Goal: Task Accomplishment & Management: Complete application form

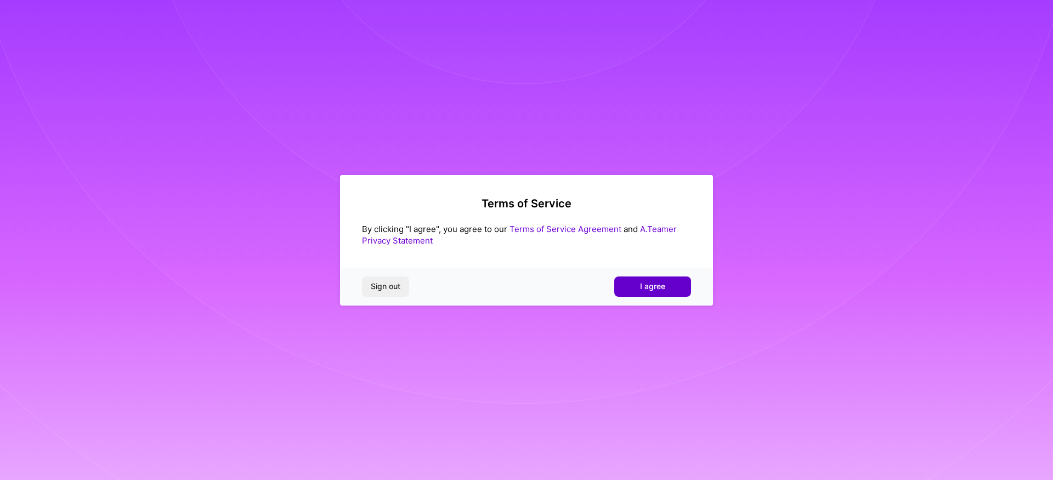
click at [633, 285] on button "I agree" at bounding box center [652, 286] width 77 height 20
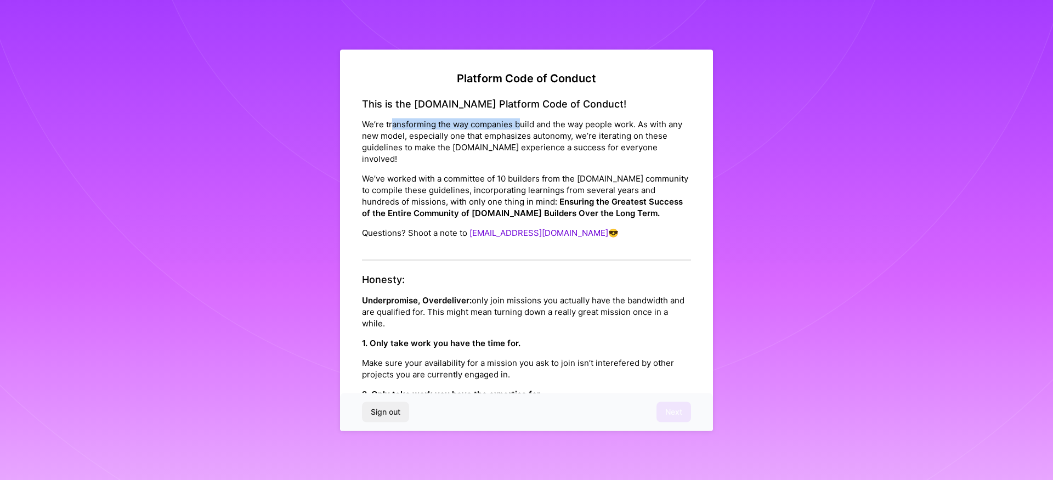
drag, startPoint x: 393, startPoint y: 121, endPoint x: 518, endPoint y: 123, distance: 125.6
click at [518, 123] on p "We’re transforming the way companies build and the way people work. As with any…" at bounding box center [526, 141] width 329 height 46
click at [471, 126] on p "We’re transforming the way companies build and the way people work. As with any…" at bounding box center [526, 141] width 329 height 46
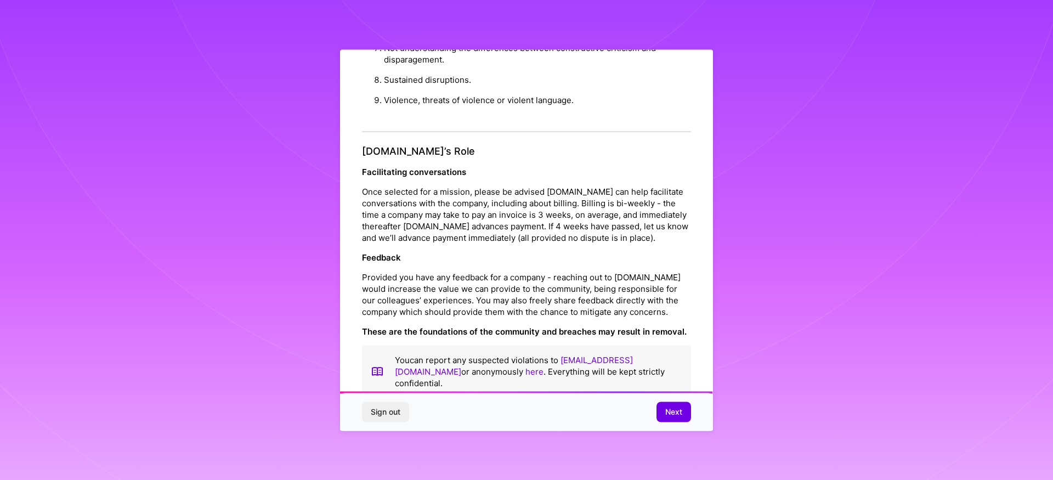
scroll to position [1174, 0]
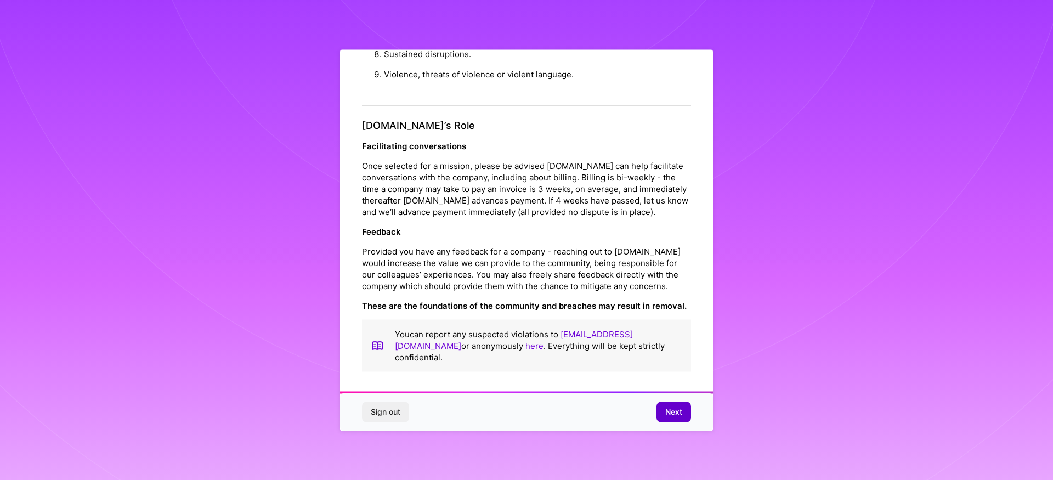
click at [666, 407] on span "Next" at bounding box center [673, 411] width 17 height 11
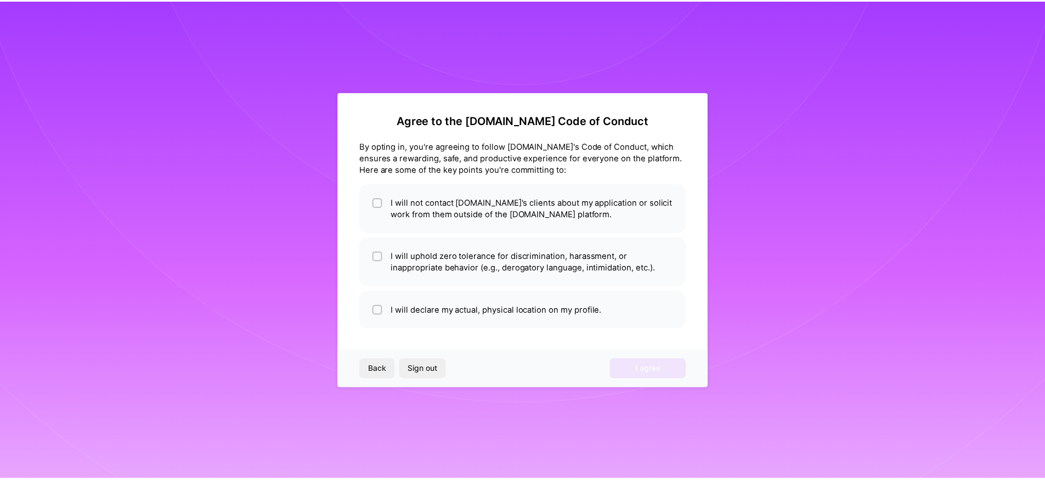
scroll to position [0, 0]
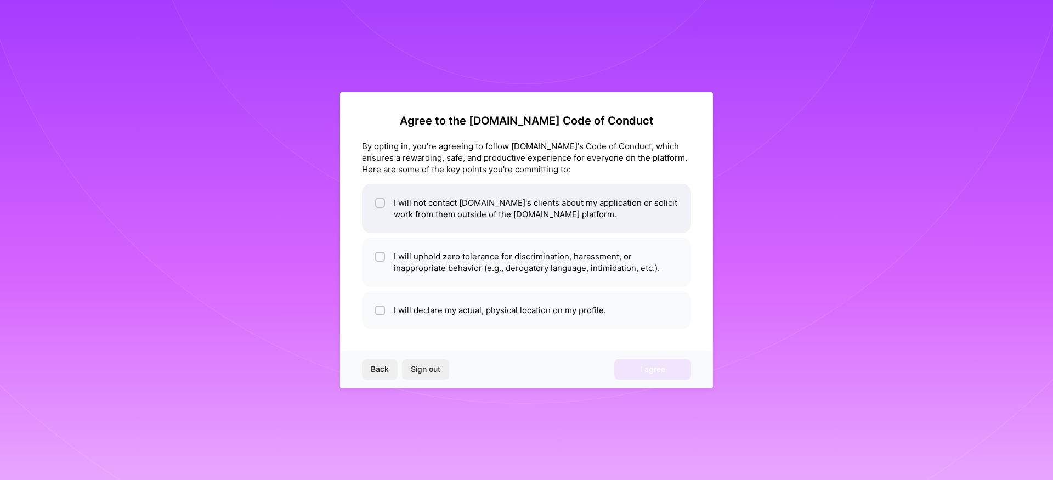
click at [386, 207] on li "I will not contact [DOMAIN_NAME]'s clients about my application or solicit work…" at bounding box center [526, 208] width 329 height 49
checkbox input "true"
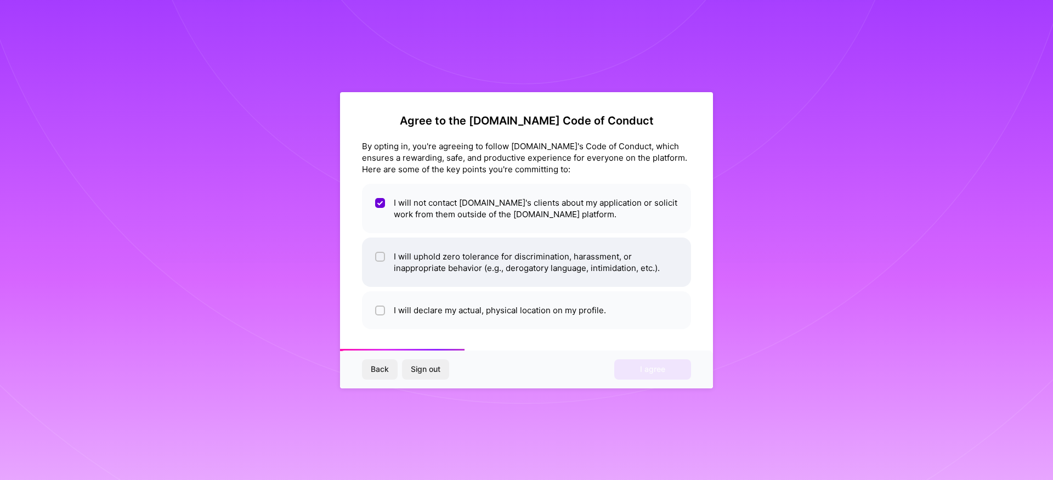
click at [387, 254] on li "I will uphold zero tolerance for discrimination, harassment, or inappropriate b…" at bounding box center [526, 261] width 329 height 49
checkbox input "true"
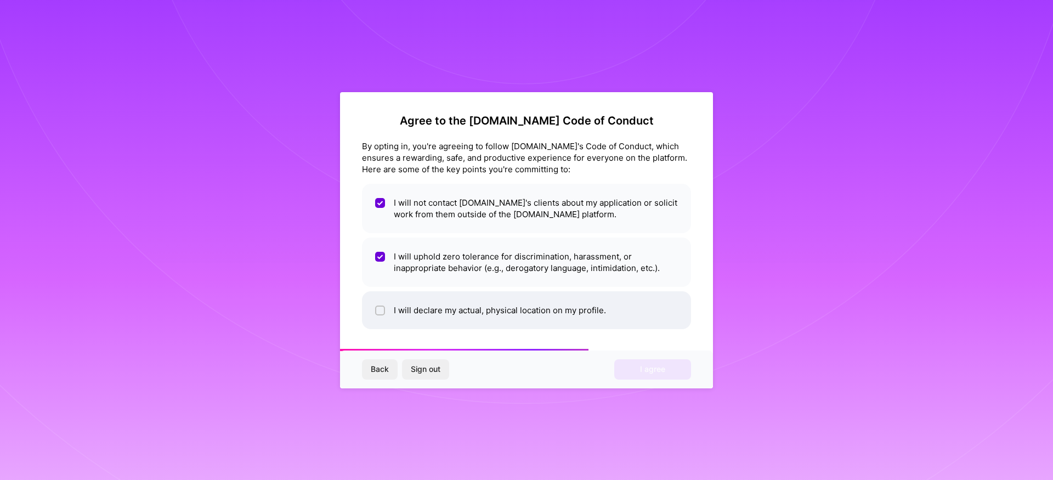
click at [386, 303] on li "I will declare my actual, physical location on my profile." at bounding box center [526, 310] width 329 height 38
checkbox input "true"
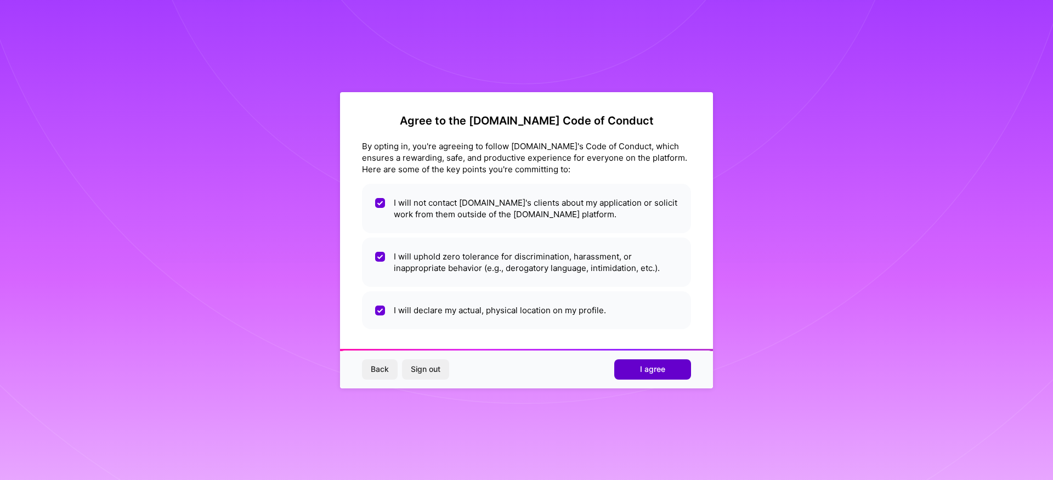
click at [660, 368] on span "I agree" at bounding box center [652, 369] width 25 height 11
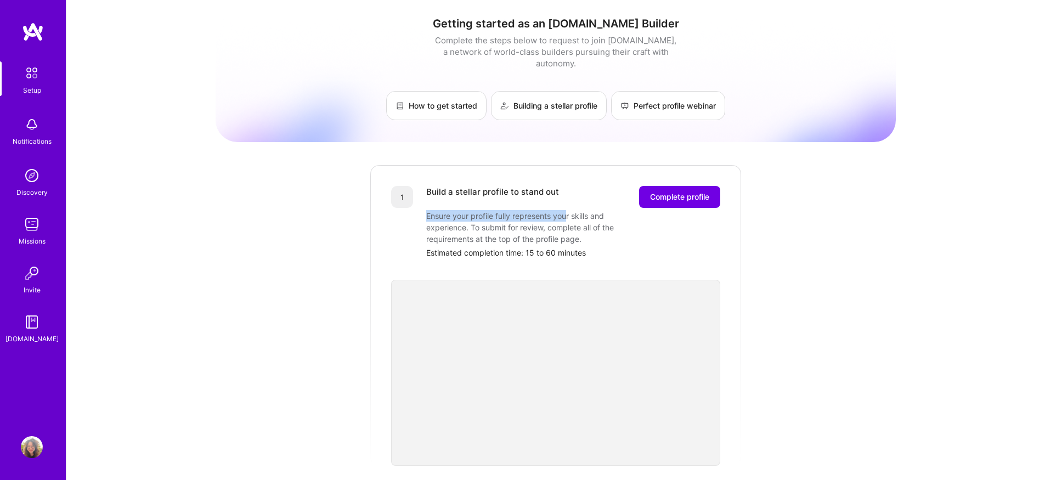
drag, startPoint x: 426, startPoint y: 203, endPoint x: 569, endPoint y: 205, distance: 142.6
click at [569, 210] on div "Ensure your profile fully represents your skills and experience. To submit for …" at bounding box center [535, 227] width 219 height 35
click at [485, 210] on div "Ensure your profile fully represents your skills and experience. To submit for …" at bounding box center [535, 227] width 219 height 35
drag, startPoint x: 532, startPoint y: 207, endPoint x: 577, endPoint y: 211, distance: 45.1
click at [577, 211] on div "Ensure your profile fully represents your skills and experience. To submit for …" at bounding box center [535, 227] width 219 height 35
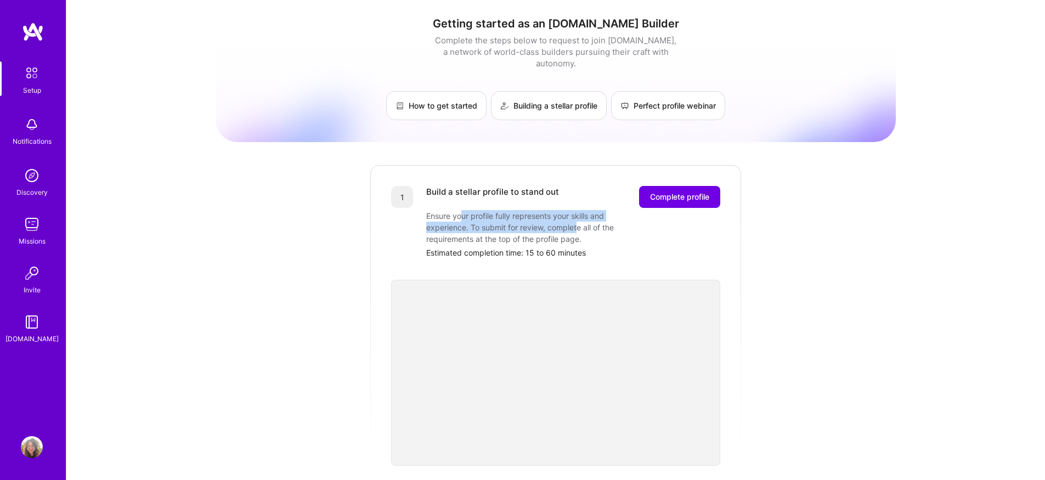
click at [490, 211] on div "Ensure your profile fully represents your skills and experience. To submit for …" at bounding box center [535, 227] width 219 height 35
drag, startPoint x: 444, startPoint y: 203, endPoint x: 535, endPoint y: 207, distance: 91.7
click at [535, 210] on div "Ensure your profile fully represents your skills and experience. To submit for …" at bounding box center [535, 227] width 219 height 35
click at [478, 215] on div "Ensure your profile fully represents your skills and experience. To submit for …" at bounding box center [535, 227] width 219 height 35
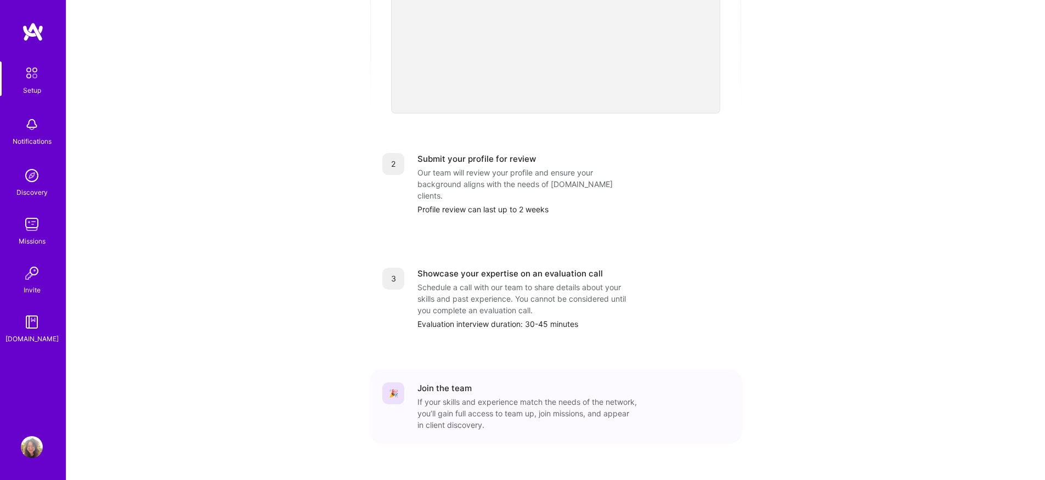
scroll to position [353, 0]
drag, startPoint x: 468, startPoint y: 261, endPoint x: 621, endPoint y: 261, distance: 153.6
click at [621, 280] on div "Schedule a call with our team to share details about your skills and past exper…" at bounding box center [526, 297] width 219 height 35
click at [490, 280] on div "Schedule a call with our team to share details about your skills and past exper…" at bounding box center [526, 297] width 219 height 35
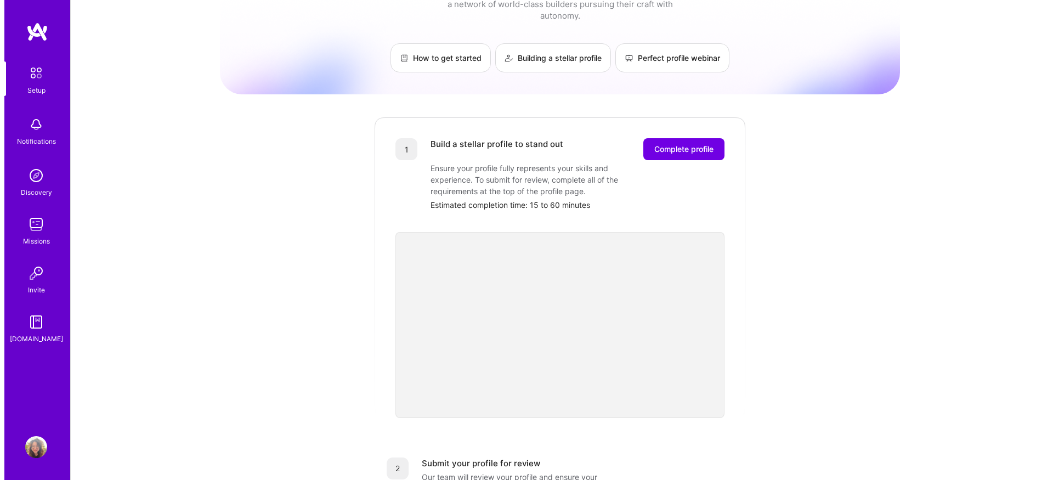
scroll to position [0, 0]
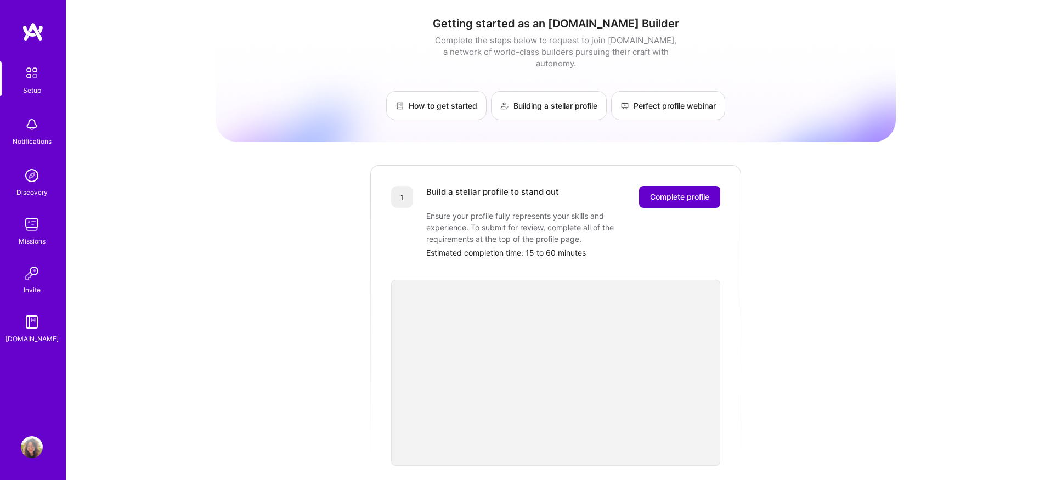
click at [673, 191] on span "Complete profile" at bounding box center [679, 196] width 59 height 11
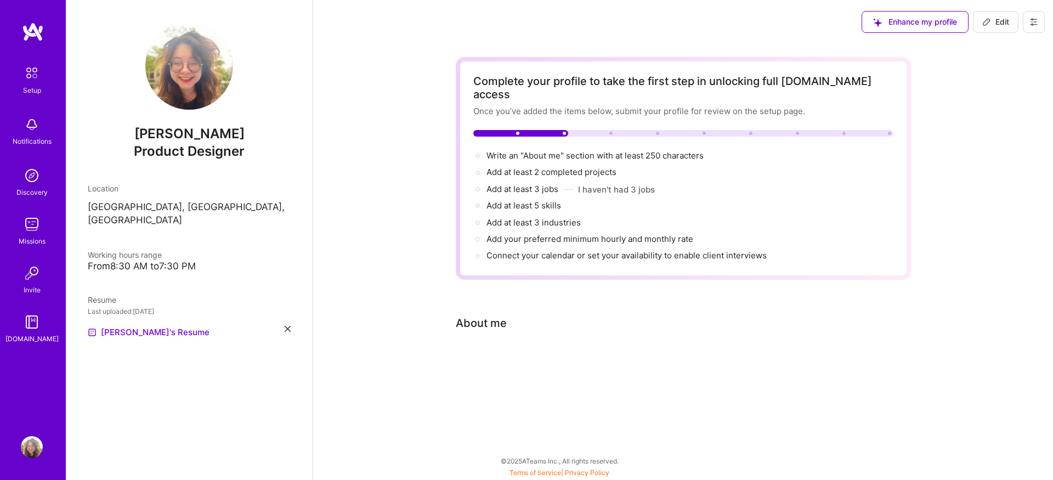
click at [484, 330] on div "Complete your profile to take the first step in unlocking full [DOMAIN_NAME] ac…" at bounding box center [683, 222] width 455 height 331
click at [508, 316] on div "About me" at bounding box center [675, 323] width 439 height 16
click at [513, 315] on div "About me" at bounding box center [675, 323] width 439 height 16
click at [482, 325] on div "Complete your profile to take the first step in unlocking full [DOMAIN_NAME] ac…" at bounding box center [683, 222] width 455 height 331
click at [493, 315] on div "About me" at bounding box center [481, 323] width 51 height 16
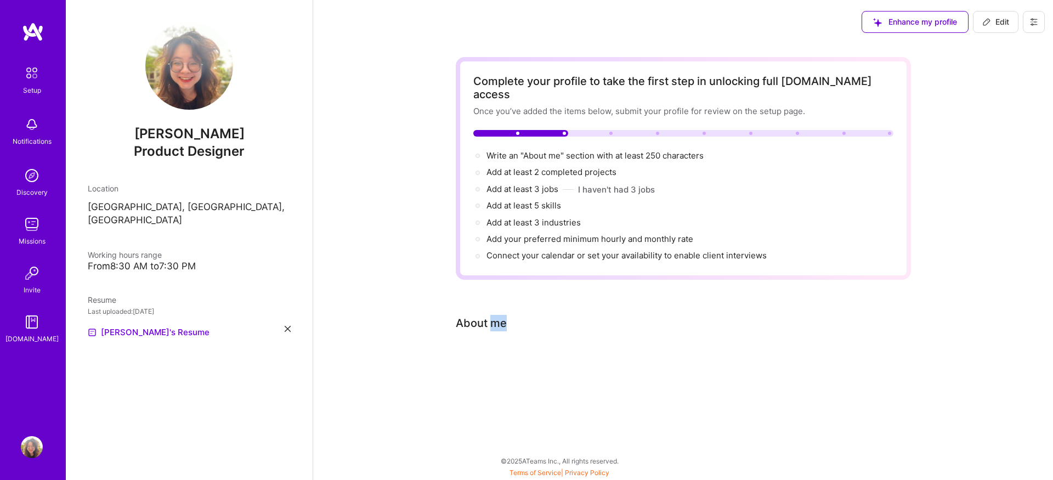
click at [493, 315] on div "About me" at bounding box center [481, 323] width 51 height 16
click at [603, 150] on span "Write an "About me" section with at least 250 characters →" at bounding box center [600, 155] width 229 height 10
select select "US"
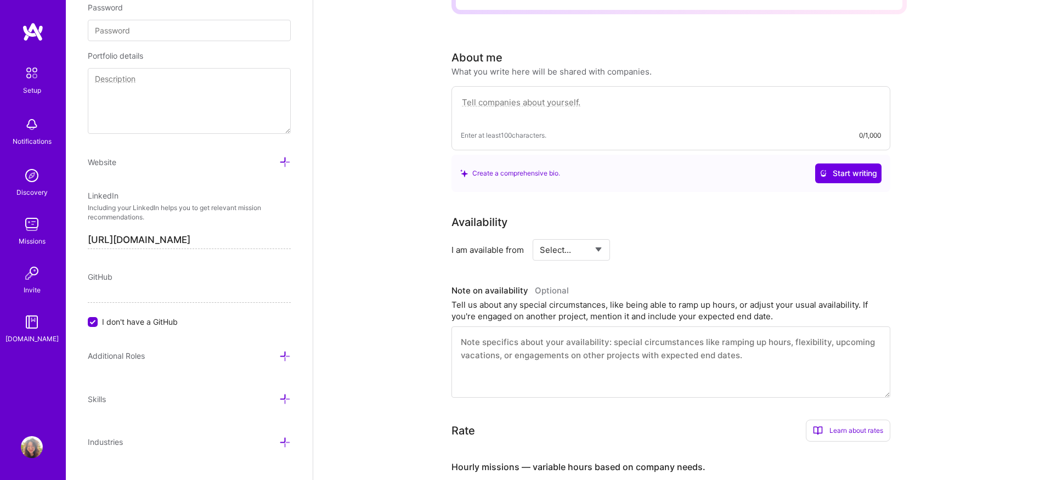
scroll to position [212, 0]
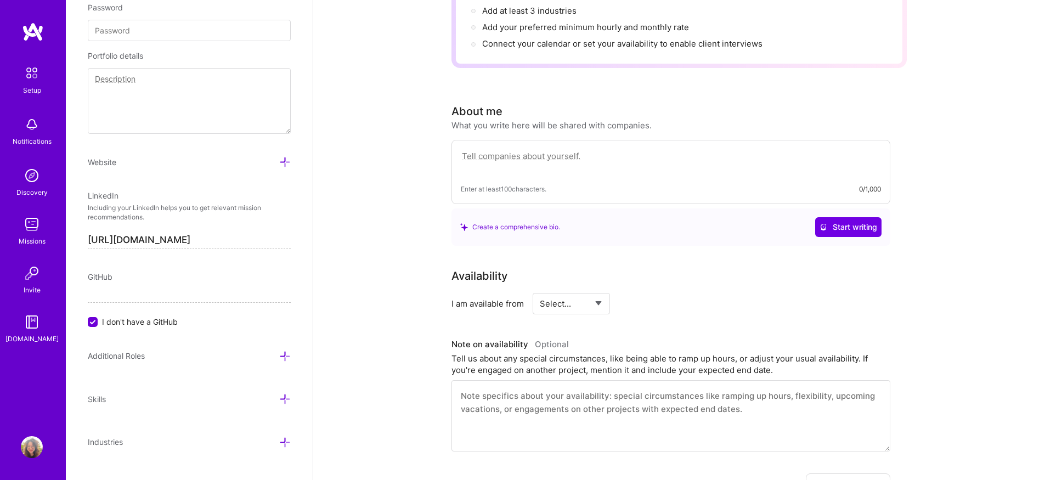
paste textarea "I am a Senior Product Designer and Product Strategist with a **deep focus on us…"
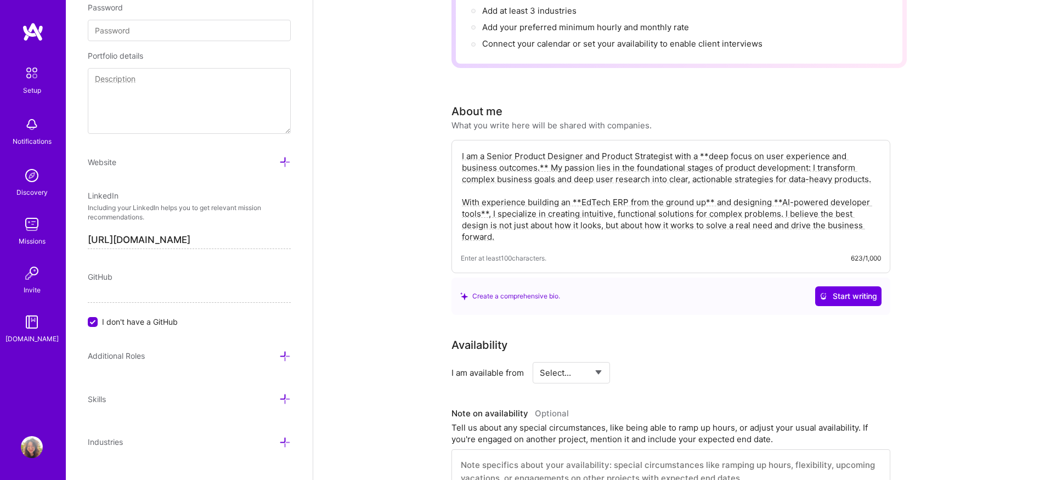
drag, startPoint x: 707, startPoint y: 142, endPoint x: 701, endPoint y: 142, distance: 6.6
click at [701, 149] on textarea "I am a Senior Product Designer and Product Strategist with a **deep focus on us…" at bounding box center [671, 196] width 420 height 94
click at [511, 154] on textarea "I am a Senior Product Designer and Product Strategist with a deep focus on user…" at bounding box center [671, 196] width 420 height 94
click at [580, 188] on textarea "I am a Senior Product Designer and Product Strategist with a deep focus on user…" at bounding box center [671, 196] width 420 height 94
click at [705, 187] on textarea "I am a Senior Product Designer and Product Strategist with a deep focus on user…" at bounding box center [671, 196] width 420 height 94
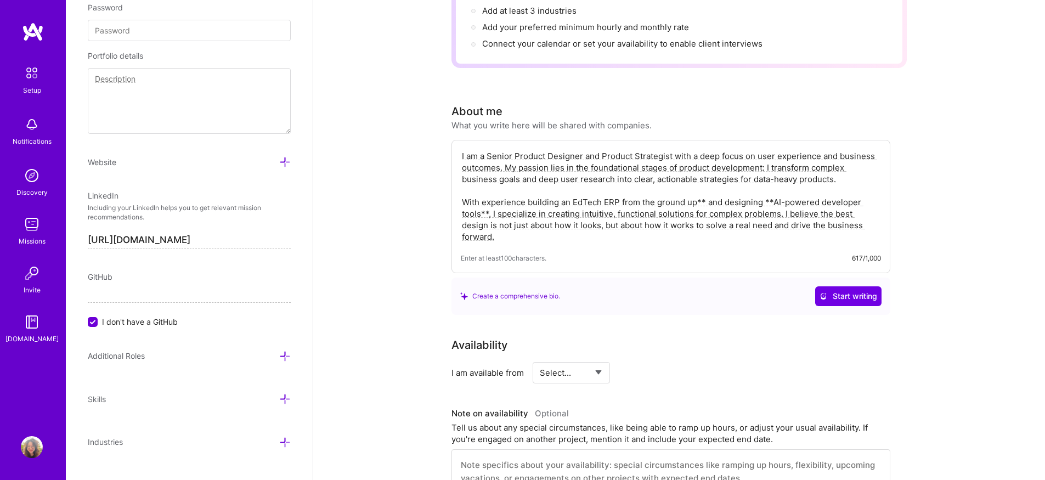
click at [704, 185] on textarea "I am a Senior Product Designer and Product Strategist with a deep focus on user…" at bounding box center [671, 196] width 420 height 94
click at [763, 187] on textarea "I am a Senior Product Designer and Product Strategist with a deep focus on user…" at bounding box center [671, 196] width 420 height 94
click at [870, 186] on textarea "I am a Senior Product Designer and Product Strategist with a deep focus on user…" at bounding box center [671, 196] width 420 height 94
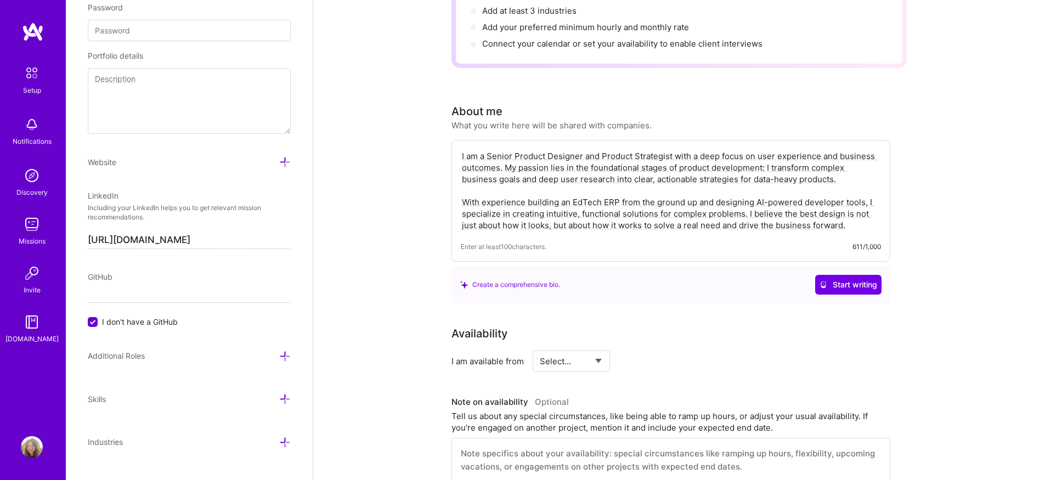
click at [515, 199] on textarea "I am a Senior Product Designer and Product Strategist with a deep focus on user…" at bounding box center [671, 190] width 420 height 83
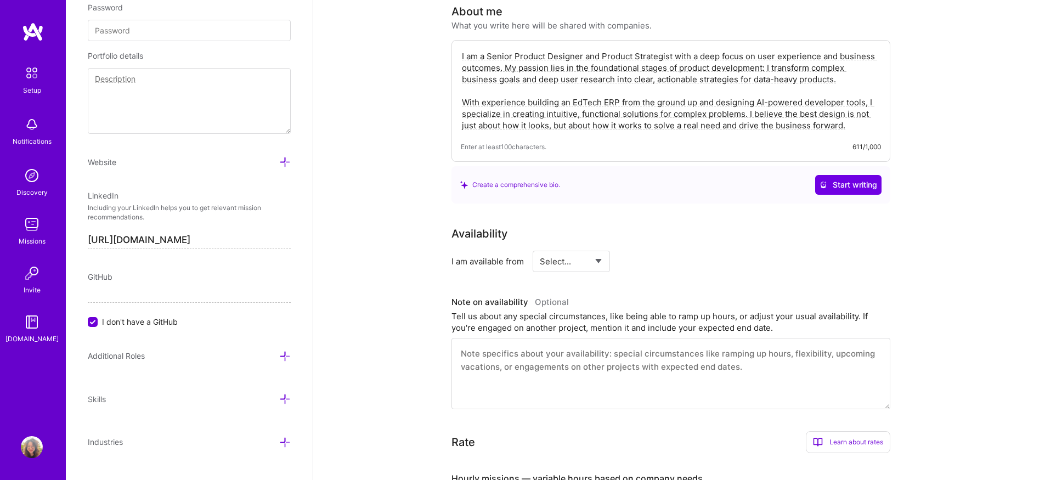
scroll to position [314, 0]
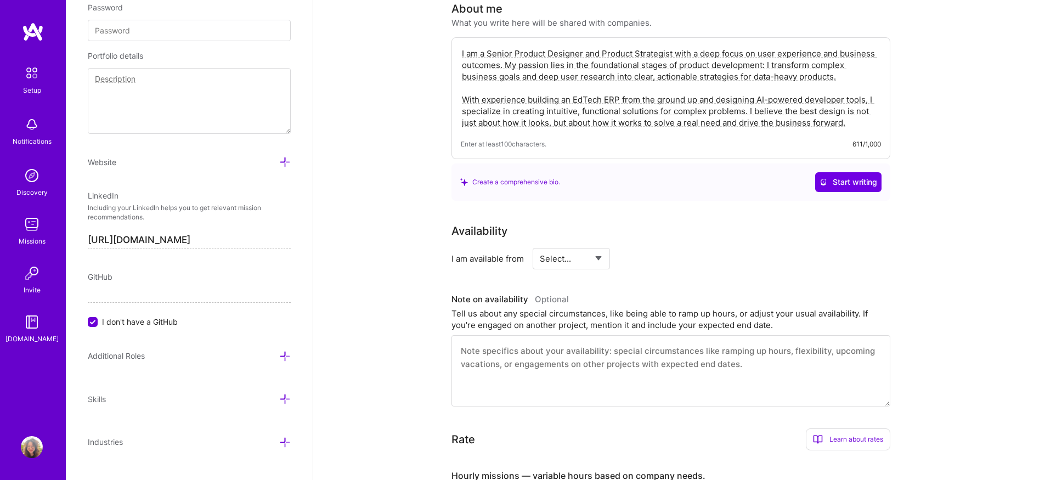
type textarea "I am a Senior Product Designer and Product Strategist with a deep focus on user…"
click at [586, 245] on select "Select... Right Now Future Date Not Available" at bounding box center [571, 259] width 63 height 28
select select "Right Now"
click at [540, 245] on select "Select... Right Now Future Date Not Available" at bounding box center [571, 259] width 63 height 28
click at [673, 253] on div "h/week" at bounding box center [684, 259] width 29 height 12
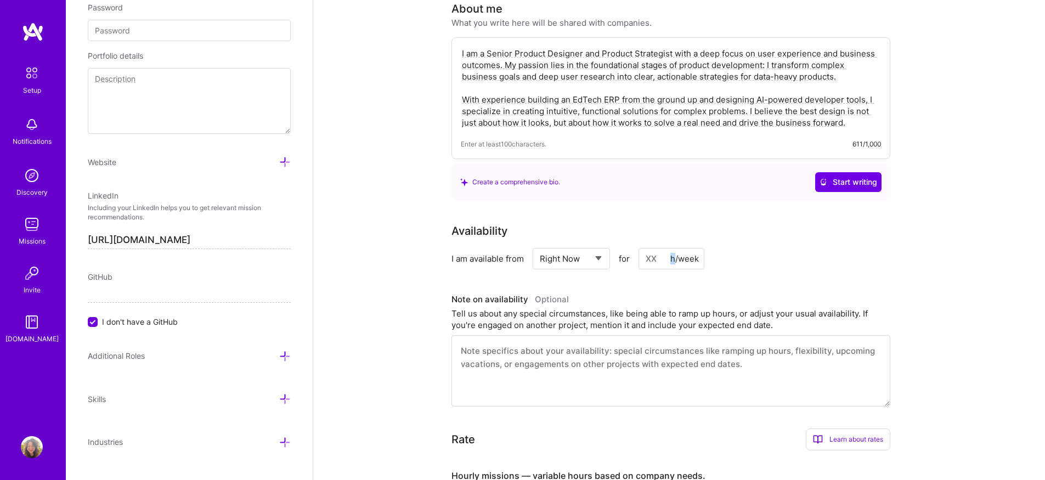
click at [672, 253] on div "h/week" at bounding box center [684, 259] width 29 height 12
click at [651, 248] on input at bounding box center [671, 258] width 66 height 21
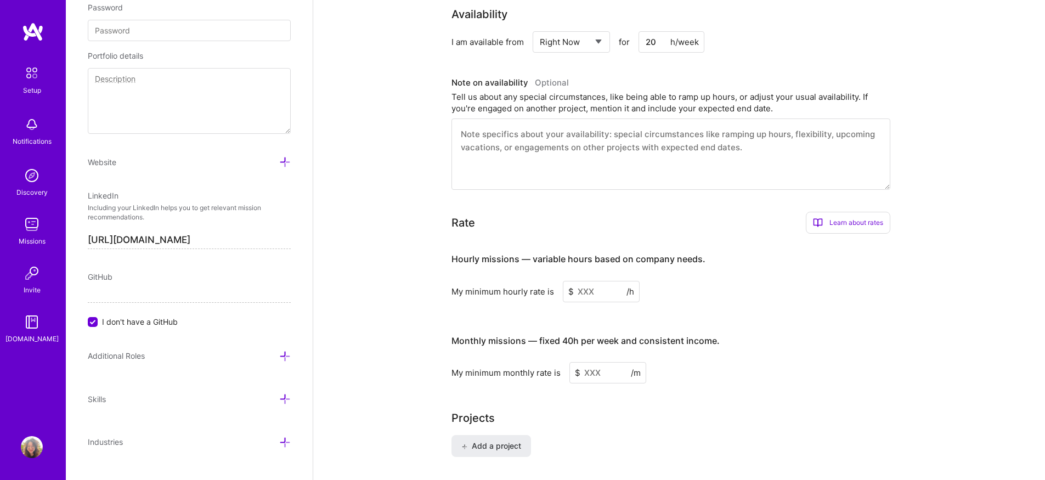
scroll to position [532, 0]
type input "20"
drag, startPoint x: 500, startPoint y: 246, endPoint x: 601, endPoint y: 246, distance: 101.5
click at [601, 253] on h4 "Hourly missions — variable hours based on company needs." at bounding box center [578, 258] width 254 height 10
click at [622, 253] on h4 "Hourly missions — variable hours based on company needs." at bounding box center [578, 258] width 254 height 10
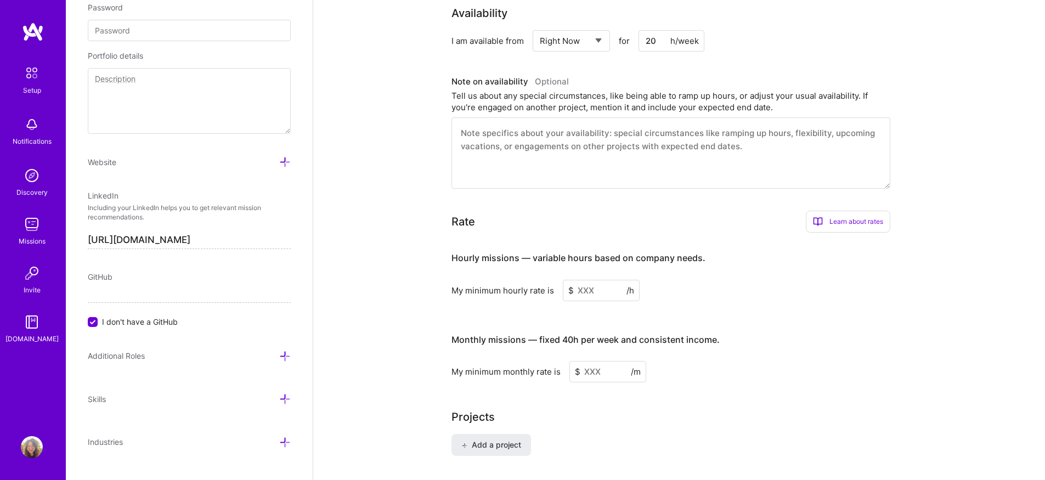
click at [584, 280] on input at bounding box center [601, 290] width 77 height 21
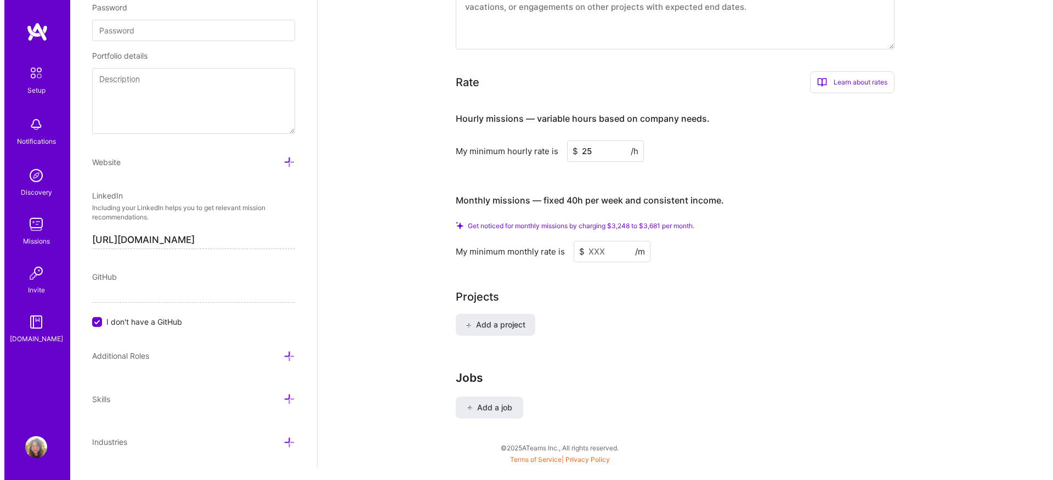
scroll to position [674, 0]
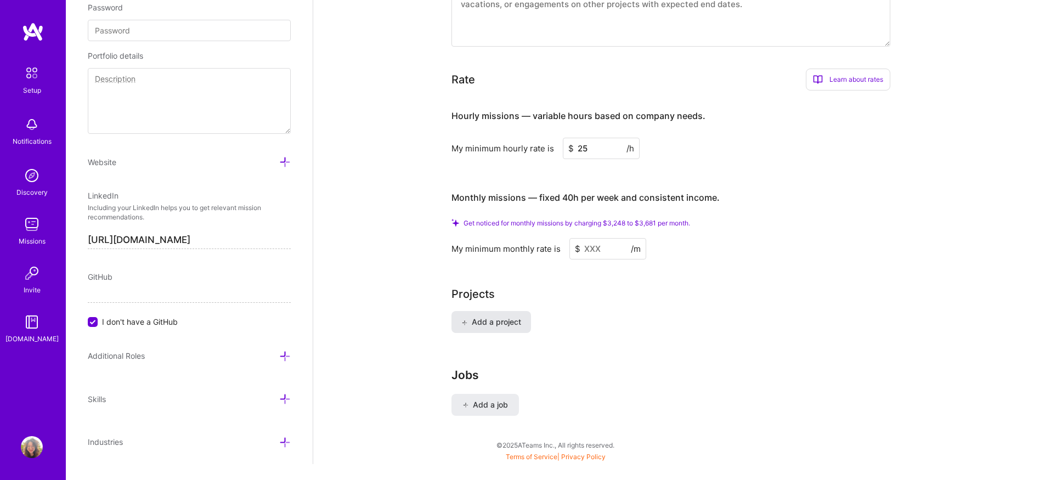
type input "25"
click at [490, 316] on button "Add a project" at bounding box center [491, 322] width 80 height 22
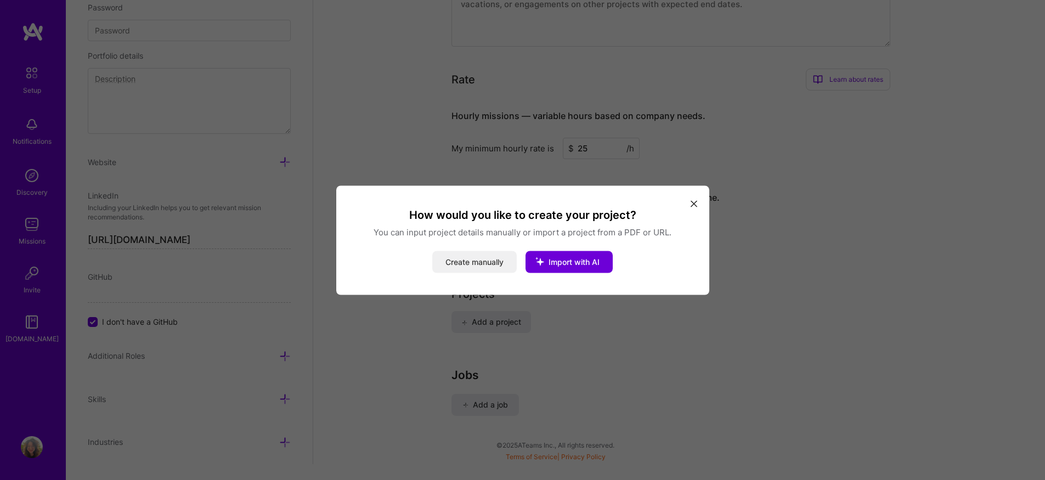
click at [485, 263] on button "Create manually" at bounding box center [474, 262] width 84 height 22
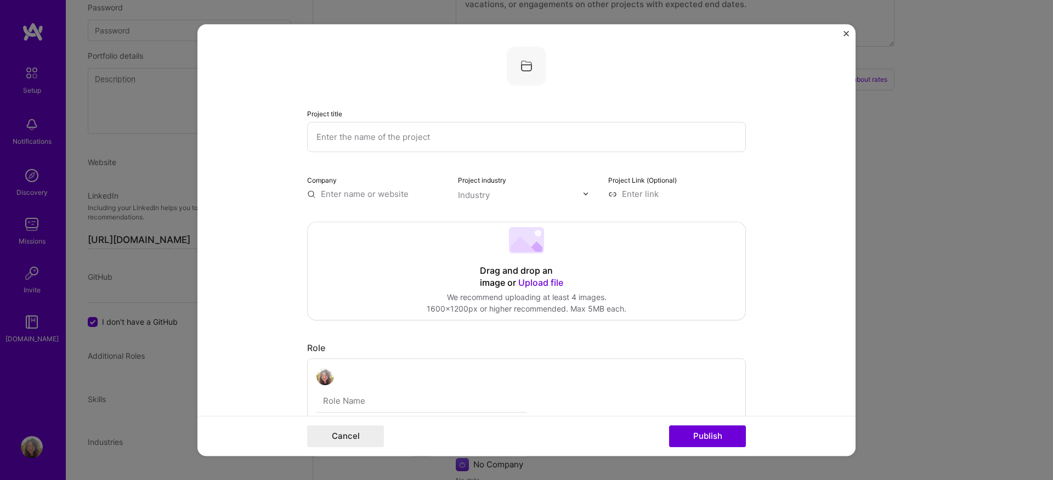
click at [389, 142] on input "text" at bounding box center [526, 137] width 439 height 30
type input "TrueTest"
click at [393, 192] on input "text" at bounding box center [376, 194] width 138 height 12
type input "Katalon"
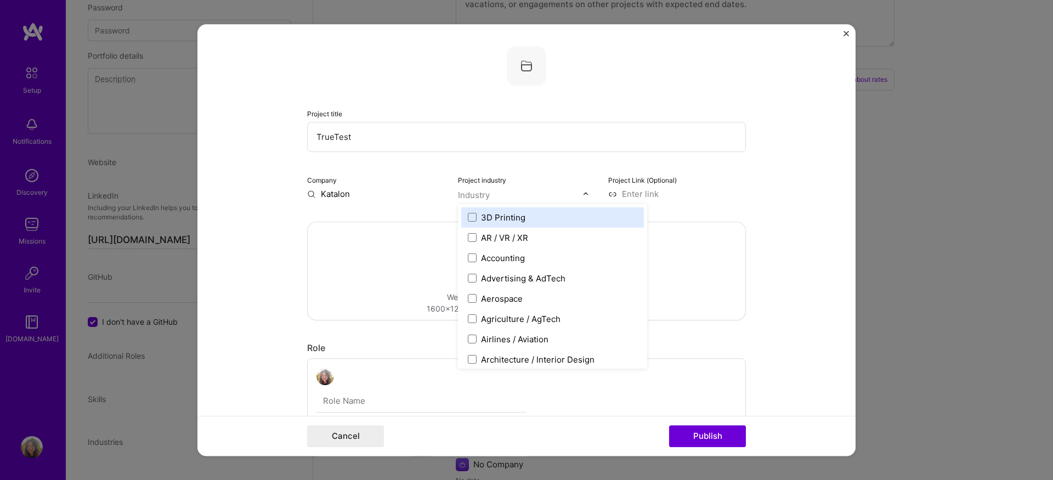
click at [517, 189] on div at bounding box center [520, 195] width 125 height 14
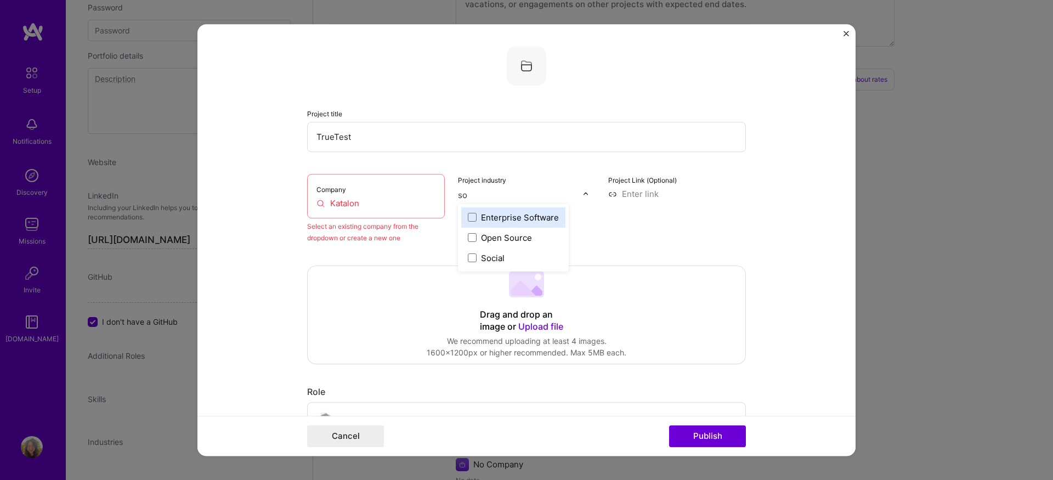
scroll to position [0, 0]
type input "t"
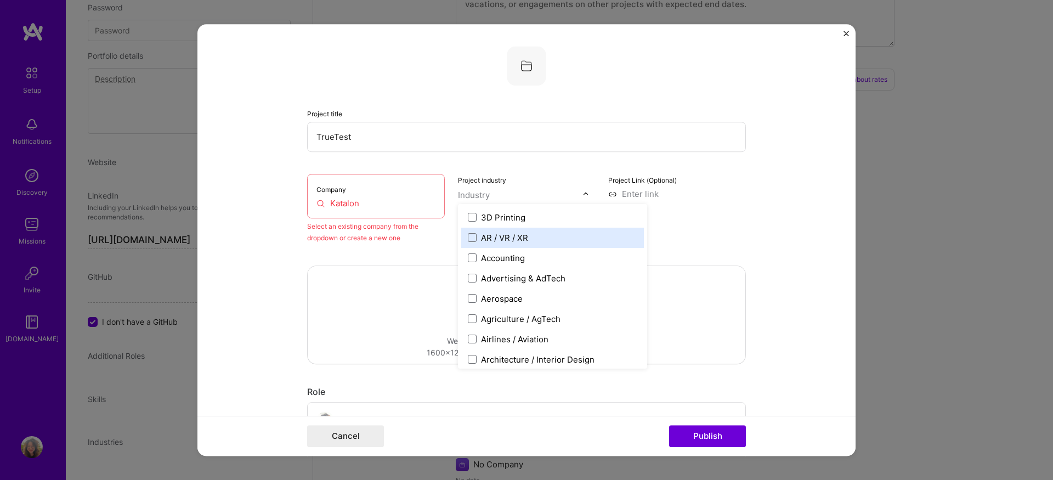
click at [718, 240] on div "Project Link (Optional)" at bounding box center [677, 209] width 138 height 70
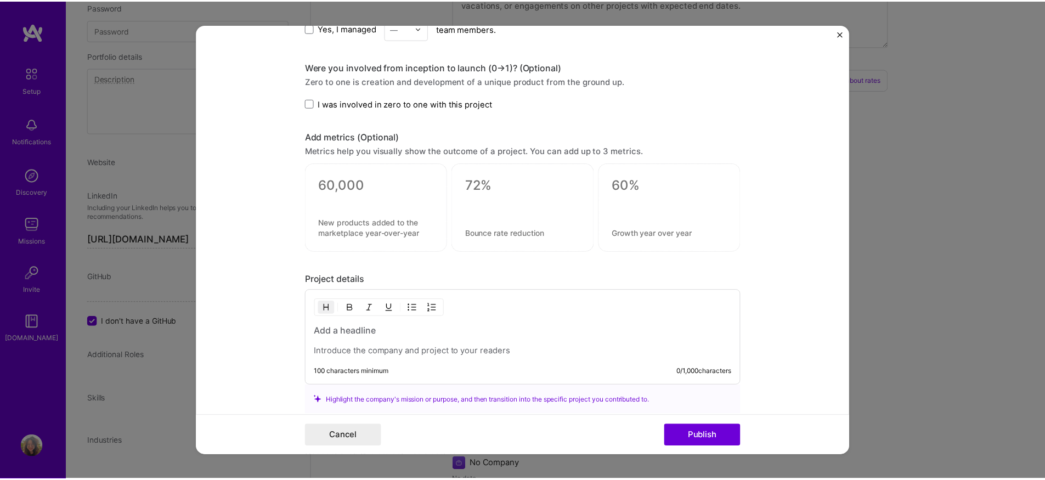
scroll to position [763, 0]
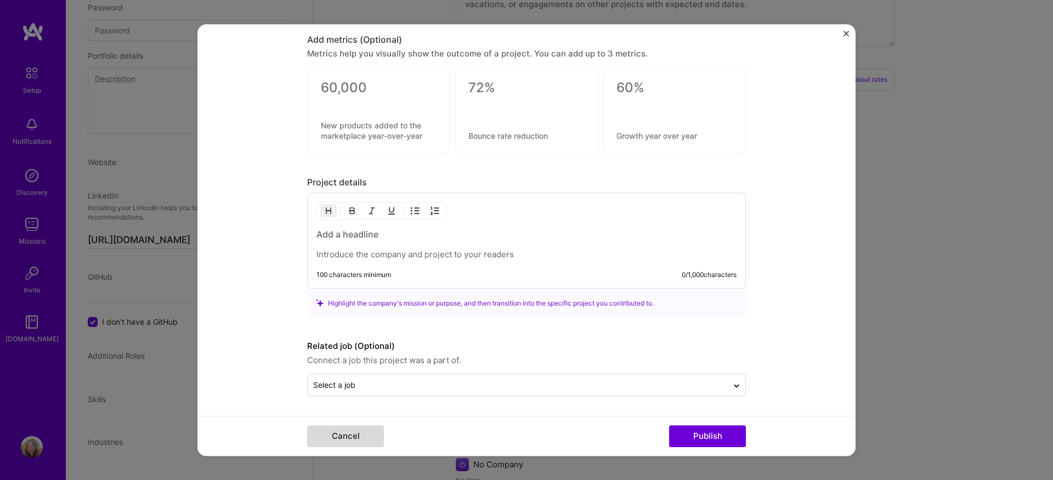
click at [368, 441] on button "Cancel" at bounding box center [345, 436] width 77 height 22
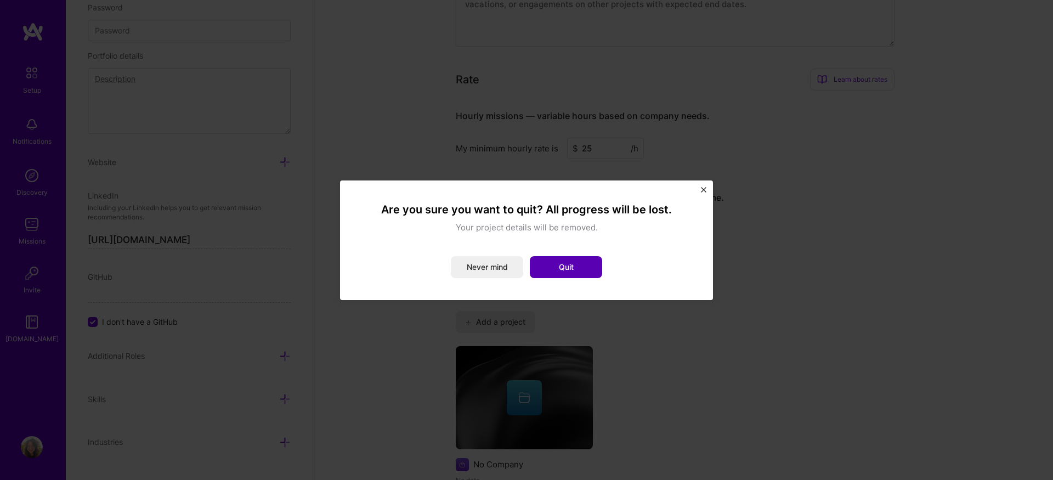
click at [568, 269] on button "Quit" at bounding box center [566, 267] width 72 height 22
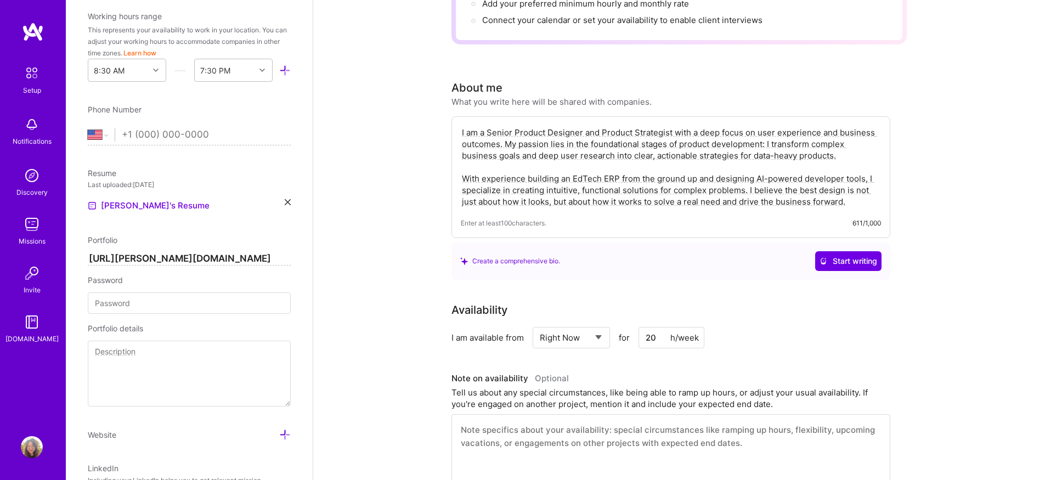
scroll to position [301, 0]
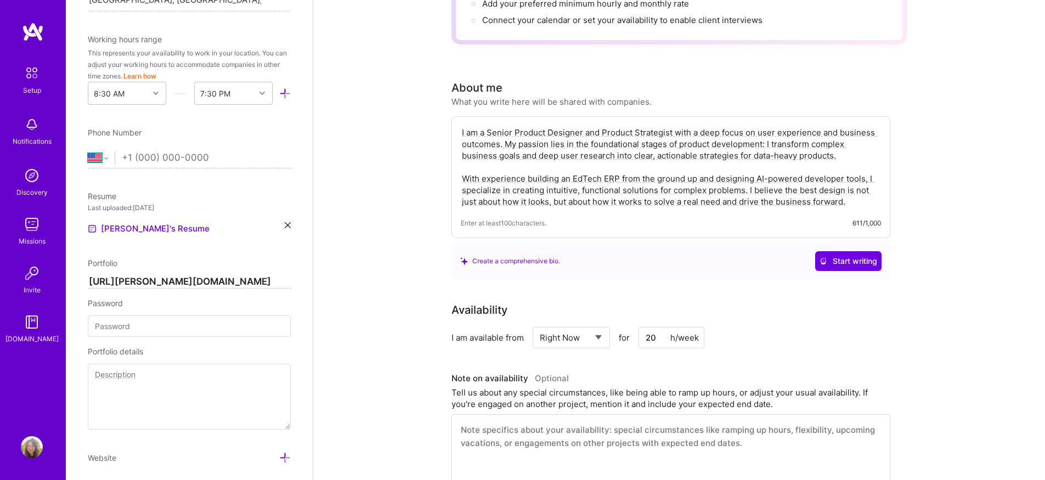
click at [103, 161] on select "[GEOGRAPHIC_DATA] [GEOGRAPHIC_DATA] [GEOGRAPHIC_DATA] [GEOGRAPHIC_DATA] [US_STA…" at bounding box center [101, 157] width 27 height 13
select select "VN"
click at [88, 151] on select "[GEOGRAPHIC_DATA] [GEOGRAPHIC_DATA] [GEOGRAPHIC_DATA] [GEOGRAPHIC_DATA] [US_STA…" at bounding box center [101, 157] width 27 height 13
click at [173, 157] on input "tel" at bounding box center [206, 158] width 169 height 32
type input "0"
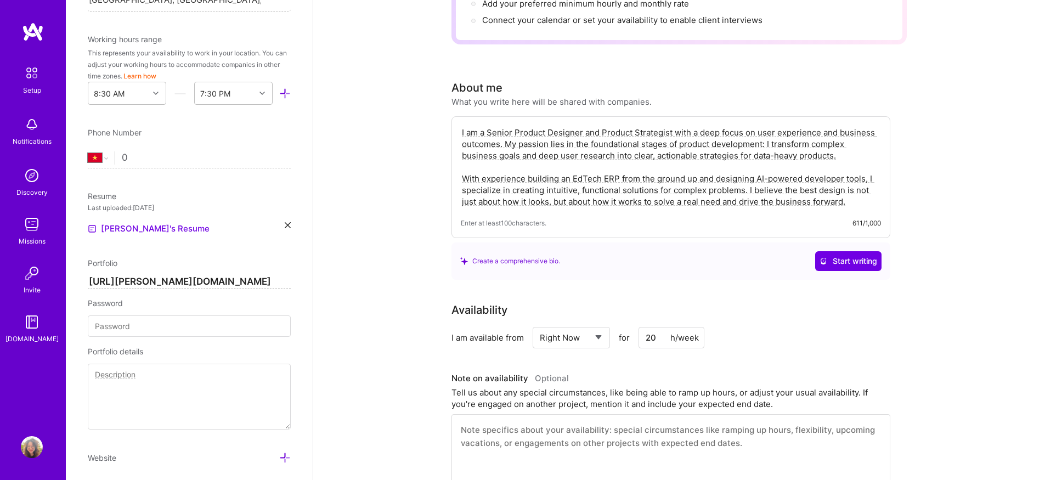
select select "US"
type input "84"
select select "DO"
type input "0932992359"
click at [112, 157] on select "[GEOGRAPHIC_DATA] [GEOGRAPHIC_DATA] [GEOGRAPHIC_DATA] [GEOGRAPHIC_DATA] [US_STA…" at bounding box center [101, 157] width 27 height 13
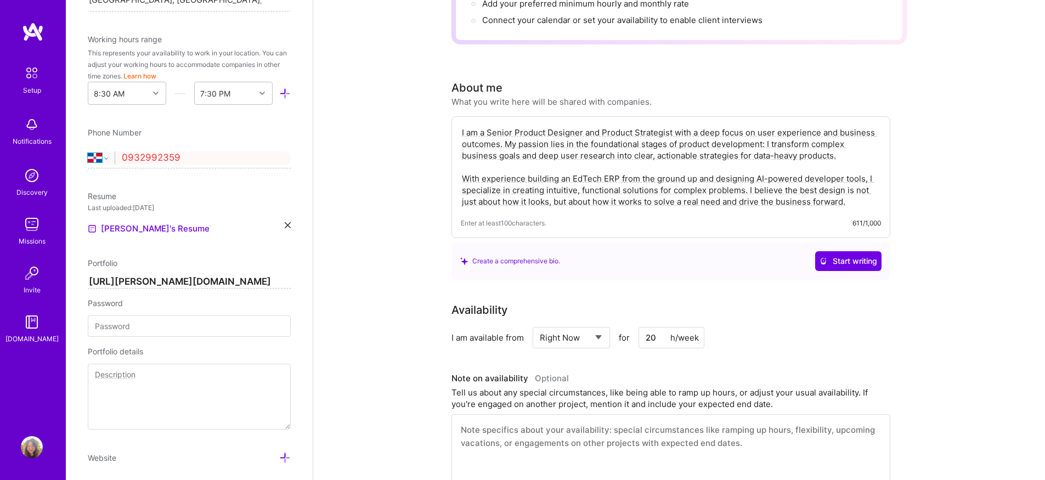
select select "VN"
click at [88, 151] on select "[GEOGRAPHIC_DATA] [GEOGRAPHIC_DATA] [GEOGRAPHIC_DATA] [GEOGRAPHIC_DATA] [US_STA…" at bounding box center [101, 157] width 27 height 13
click at [127, 156] on input "093 299 23 59" at bounding box center [206, 158] width 169 height 32
type input "93 299 23 59"
click at [189, 194] on div "Resume" at bounding box center [189, 196] width 203 height 12
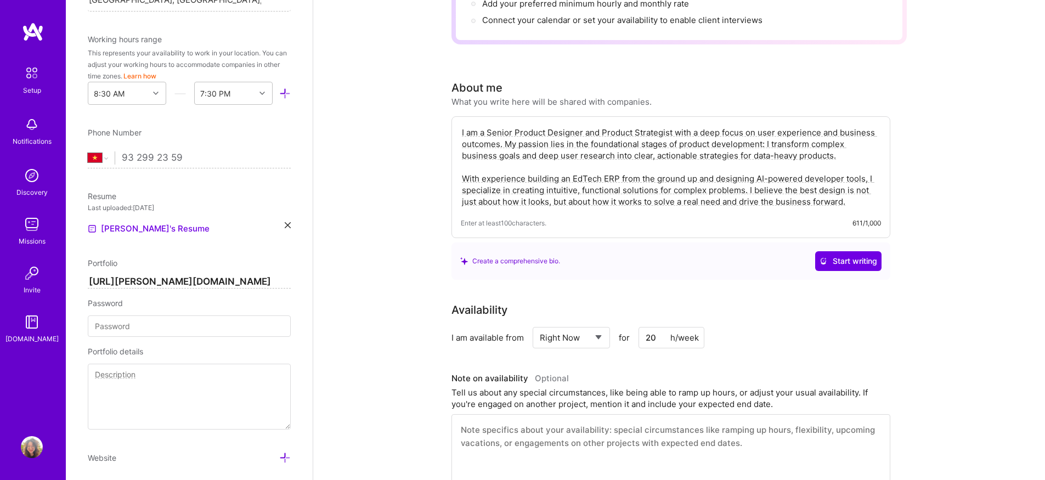
click at [214, 197] on div "Resume" at bounding box center [189, 196] width 203 height 12
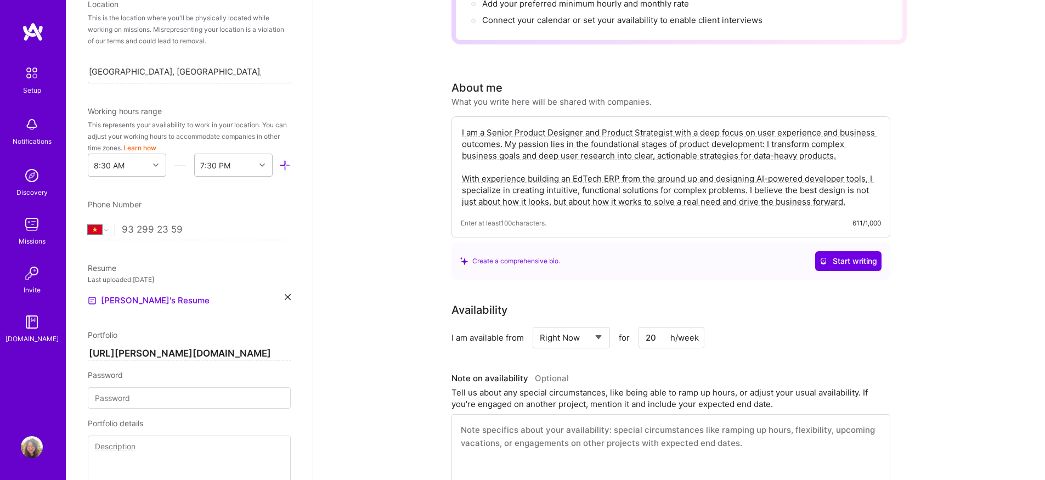
scroll to position [147, 0]
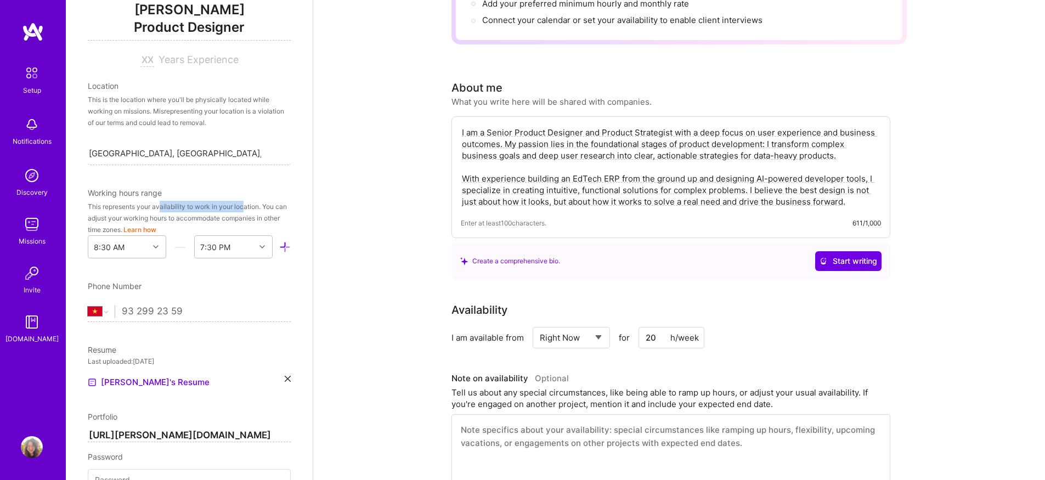
drag, startPoint x: 162, startPoint y: 205, endPoint x: 244, endPoint y: 202, distance: 81.7
click at [244, 202] on div "This represents your availability to work in your location. You can adjust your…" at bounding box center [189, 218] width 203 height 35
click at [157, 203] on div "This represents your availability to work in your location. You can adjust your…" at bounding box center [189, 218] width 203 height 35
drag, startPoint x: 135, startPoint y: 205, endPoint x: 217, endPoint y: 205, distance: 81.7
click at [217, 205] on div "This represents your availability to work in your location. You can adjust your…" at bounding box center [189, 218] width 203 height 35
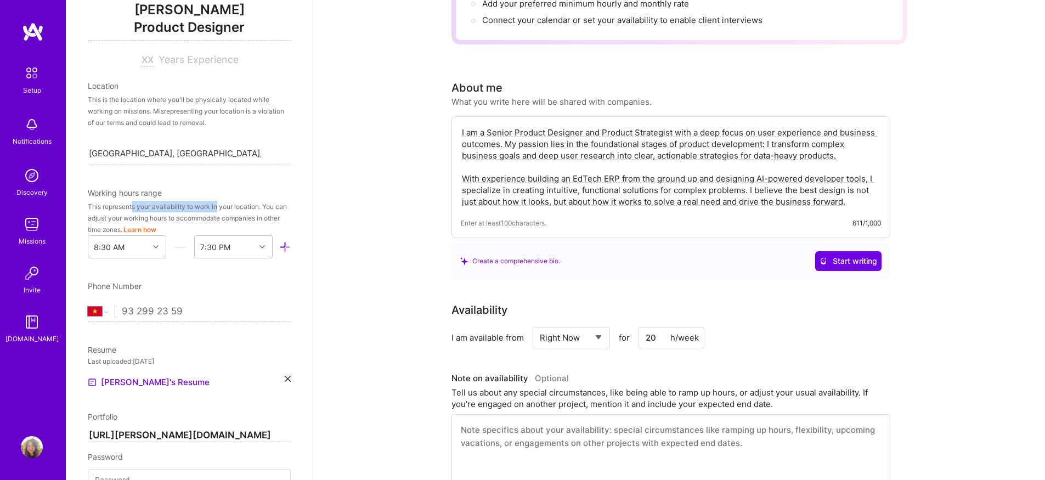
click at [199, 208] on div "This represents your availability to work in your location. You can adjust your…" at bounding box center [189, 218] width 203 height 35
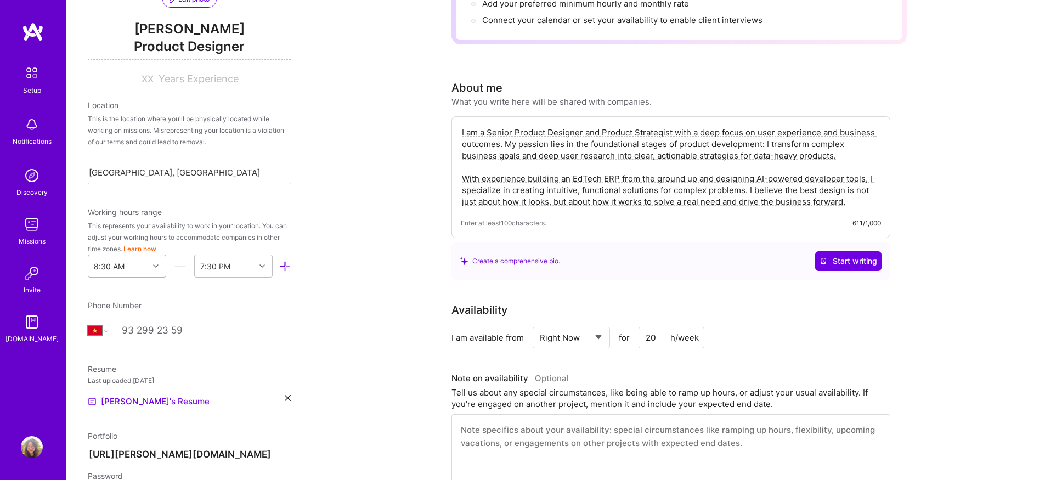
scroll to position [25, 0]
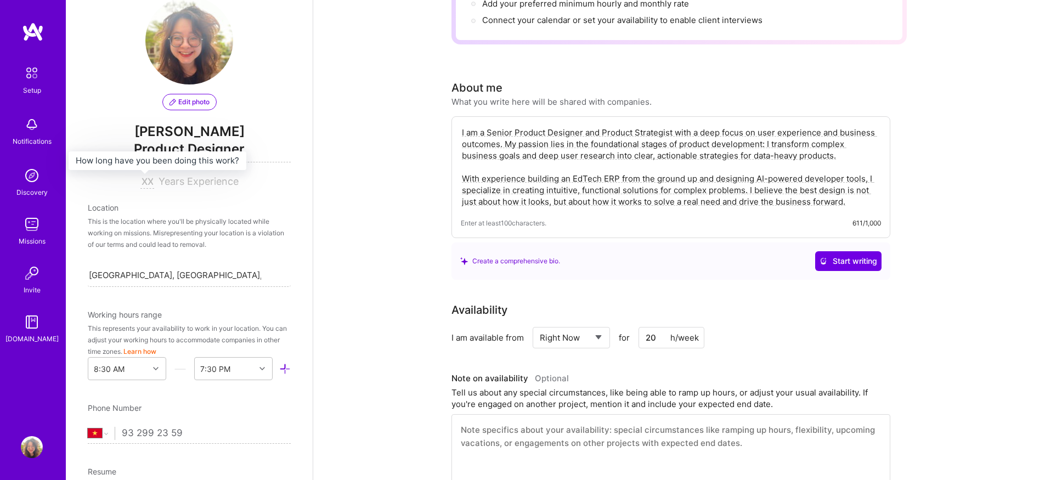
click at [141, 180] on input at bounding box center [147, 182] width 14 height 13
type input "6"
click at [191, 229] on div "This is the location where you'll be physically located while working on missio…" at bounding box center [189, 233] width 203 height 35
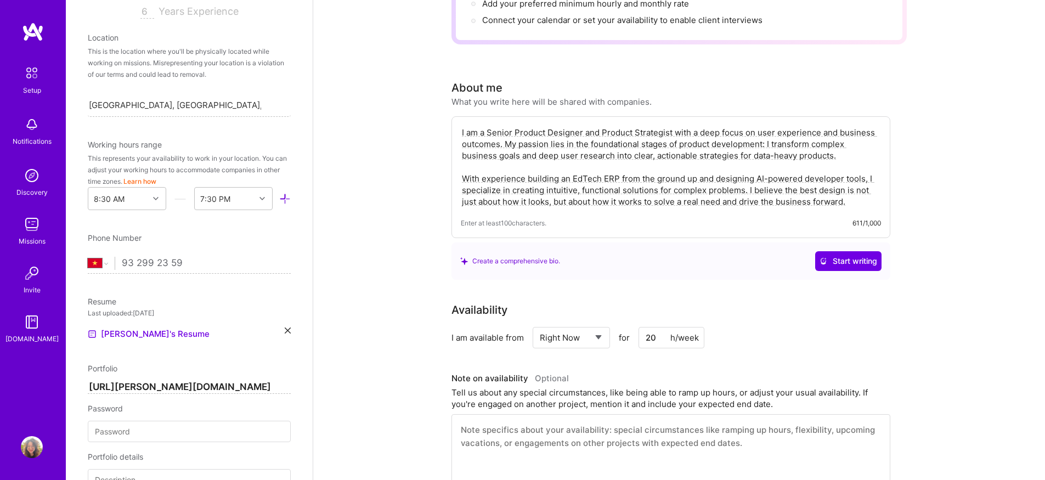
scroll to position [201, 0]
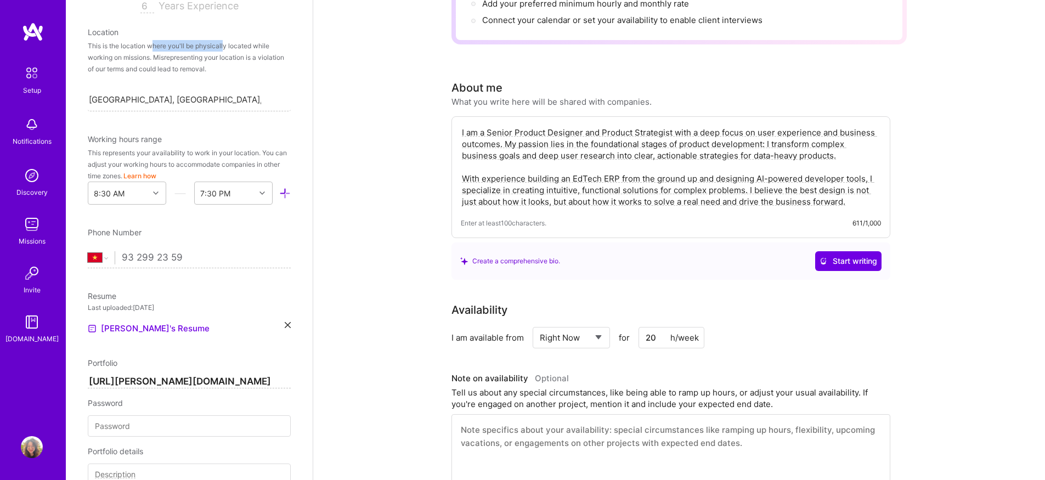
drag, startPoint x: 152, startPoint y: 49, endPoint x: 225, endPoint y: 50, distance: 73.5
click at [225, 50] on div "This is the location where you'll be physically located while working on missio…" at bounding box center [189, 57] width 203 height 35
click at [206, 67] on div "This is the location where you'll be physically located while working on missio…" at bounding box center [189, 57] width 203 height 35
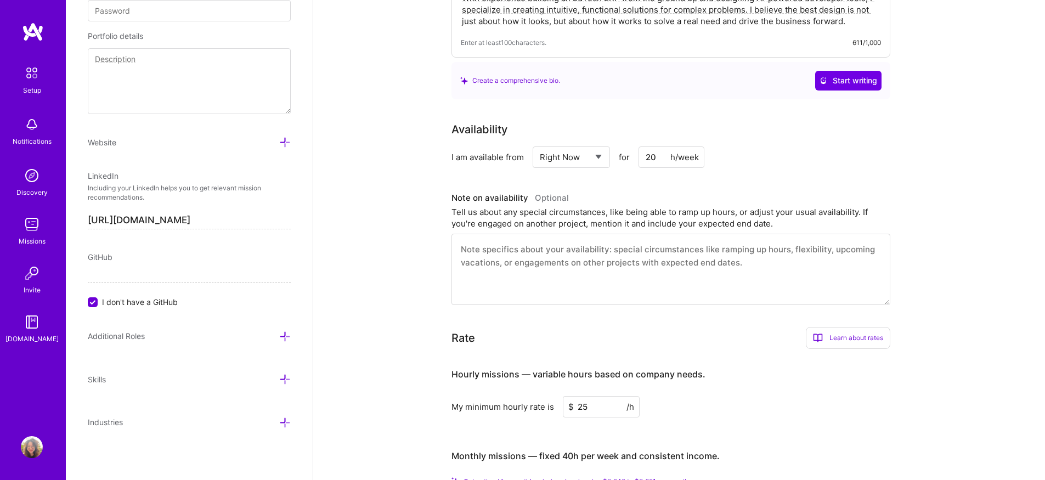
scroll to position [421, 0]
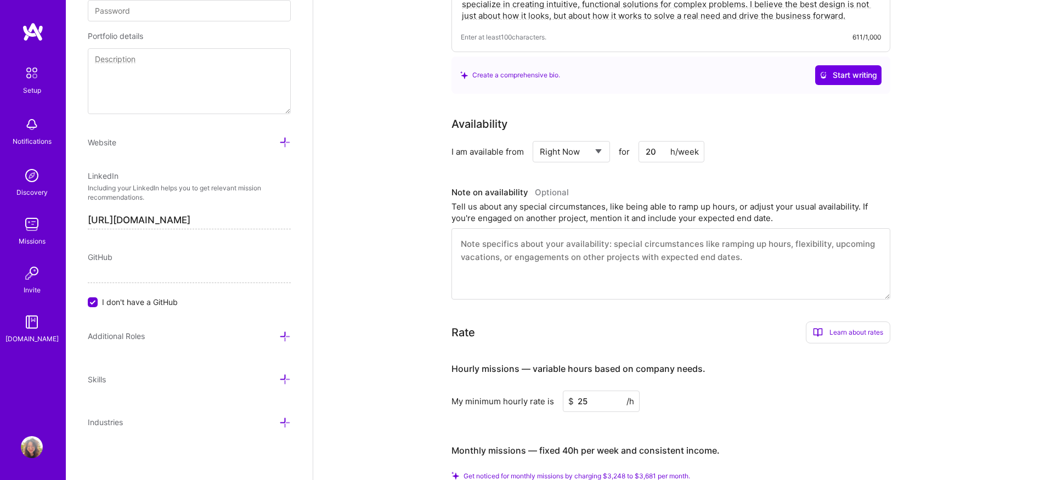
click at [213, 332] on div "Additional Roles" at bounding box center [189, 336] width 203 height 13
click at [279, 335] on icon at bounding box center [285, 337] width 12 height 12
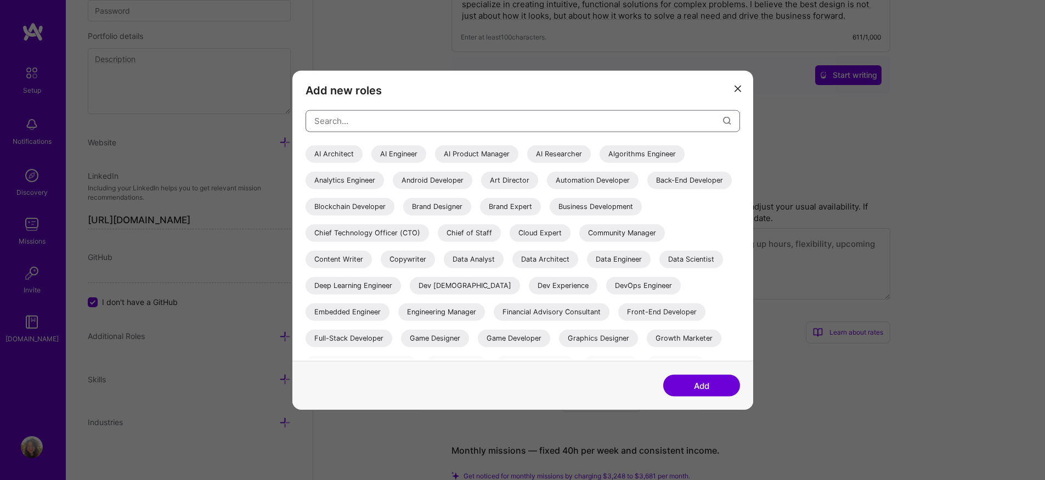
click at [410, 123] on input "modal" at bounding box center [518, 121] width 409 height 28
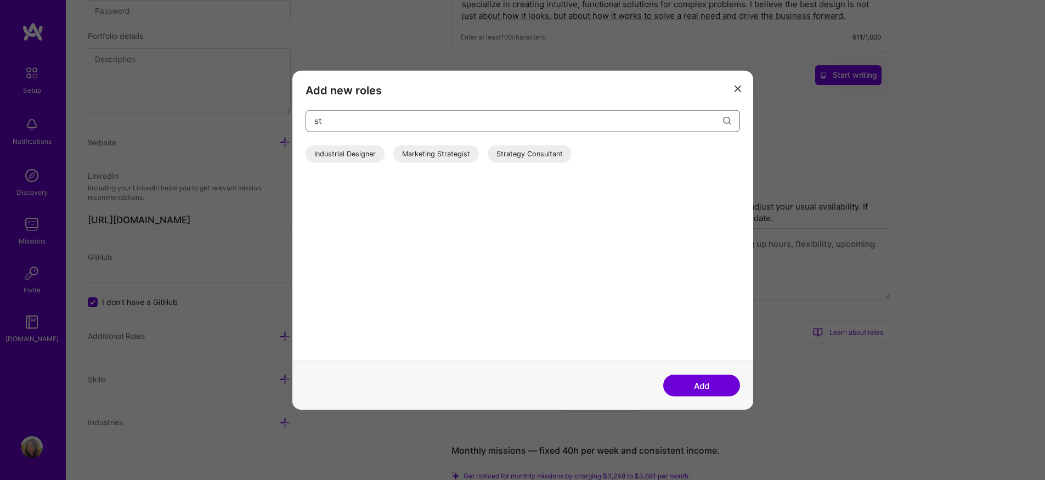
type input "s"
type input "resea"
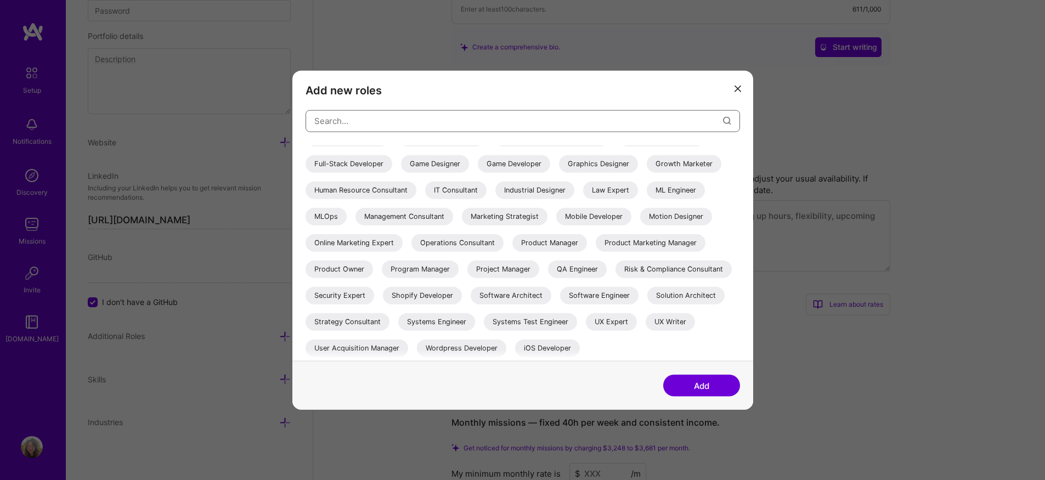
scroll to position [505, 0]
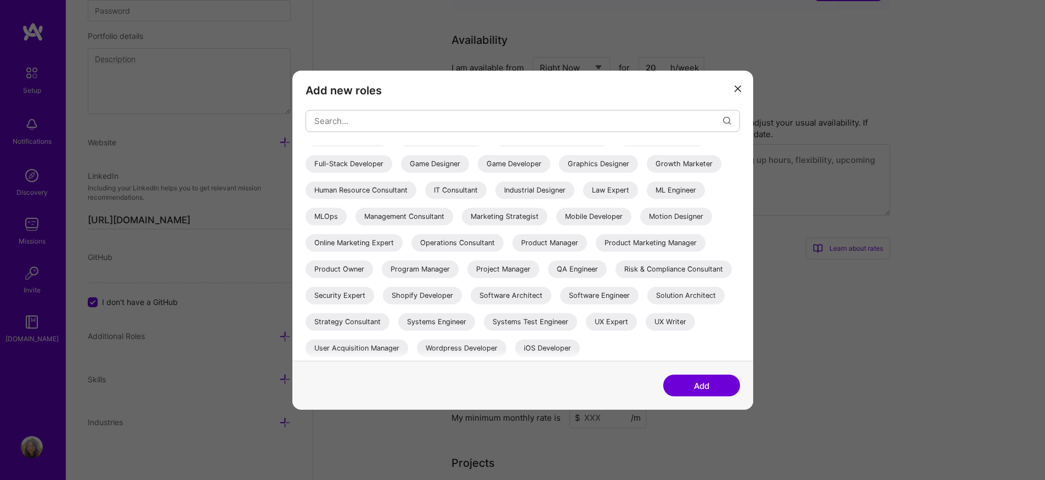
click at [739, 87] on icon "modal" at bounding box center [737, 89] width 7 height 7
